Goal: Task Accomplishment & Management: Manage account settings

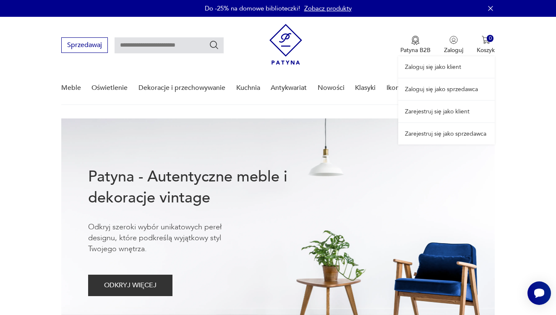
click at [446, 87] on link "Zaloguj się jako sprzedawca" at bounding box center [446, 88] width 96 height 21
click at [444, 96] on link "Zaloguj się jako sprzedawca" at bounding box center [446, 88] width 96 height 21
click at [453, 42] on div "Zaloguj się jako klient Zaloguj się jako sprzedawca Zarejestruj się jako klient…" at bounding box center [446, 81] width 96 height 128
click at [442, 90] on link "Zaloguj się jako sprzedawca" at bounding box center [446, 88] width 96 height 21
